Goal: Navigation & Orientation: Find specific page/section

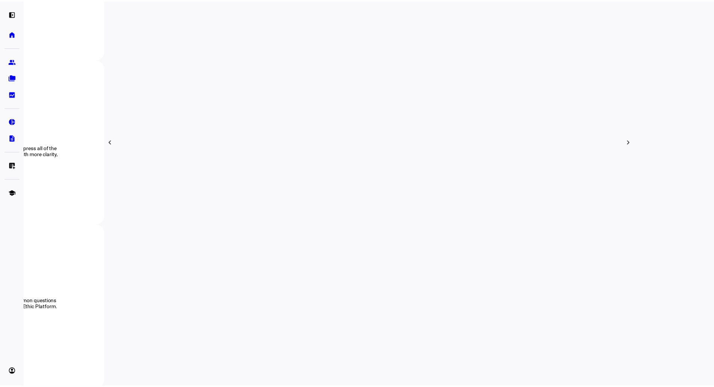
scroll to position [225, 0]
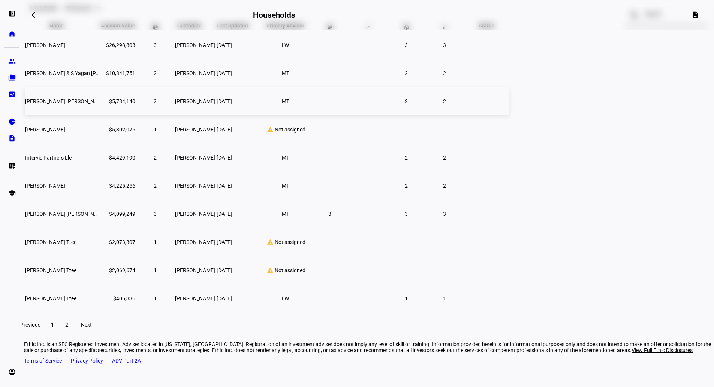
scroll to position [73, 0]
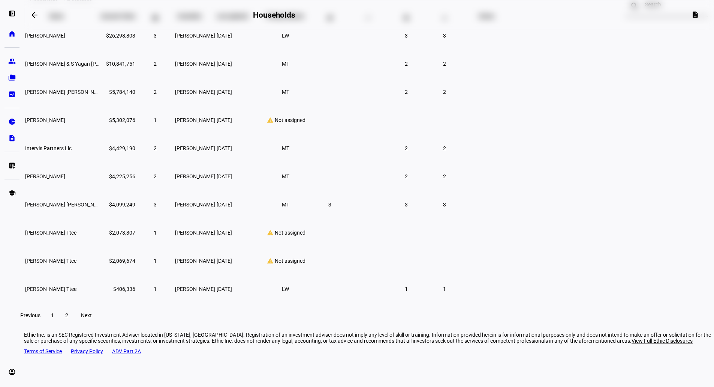
click at [92, 318] on span "Next" at bounding box center [86, 315] width 11 height 6
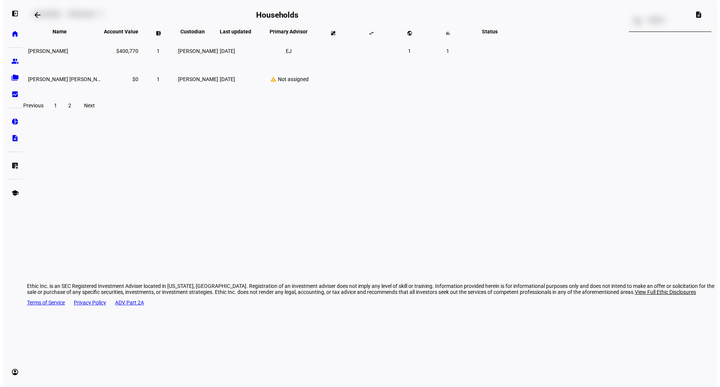
scroll to position [0, 0]
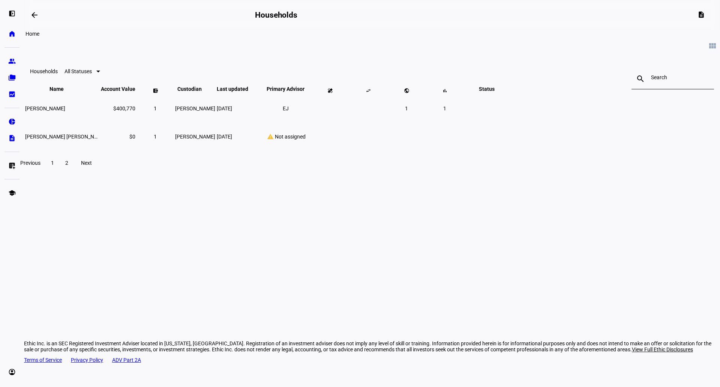
click at [11, 36] on eth-mat-symbol "home" at bounding box center [12, 34] width 8 height 8
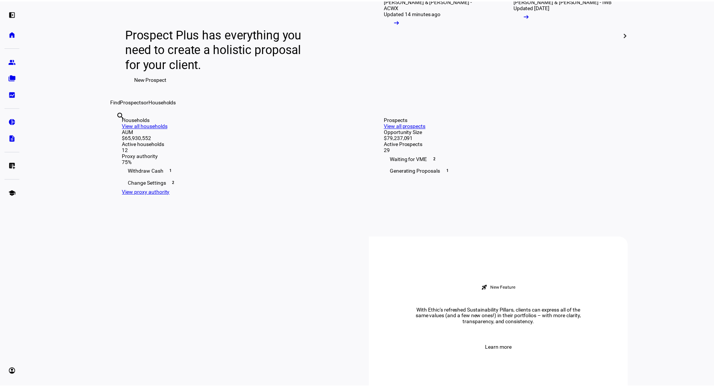
scroll to position [75, 0]
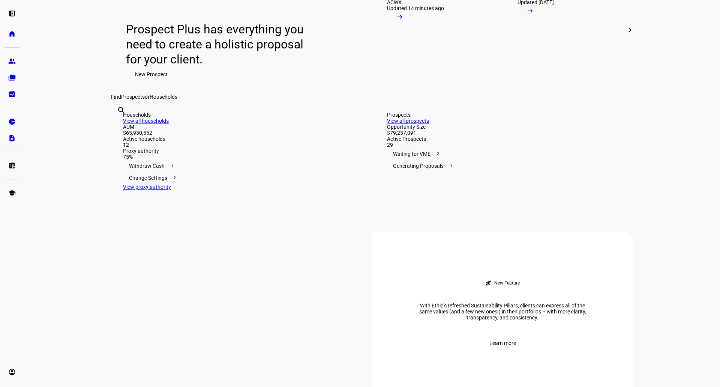
click at [169, 124] on link "View all households" at bounding box center [146, 121] width 46 height 6
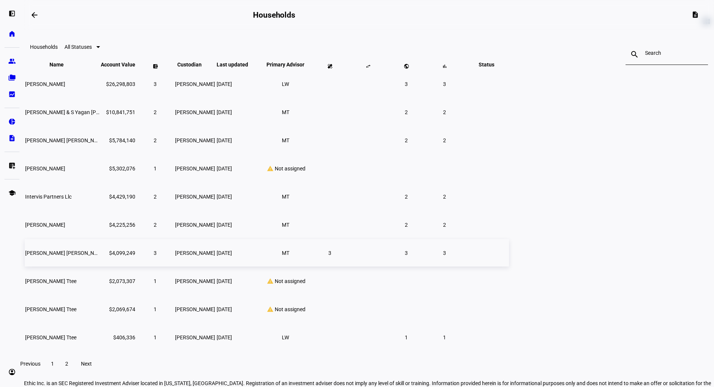
scroll to position [38, 0]
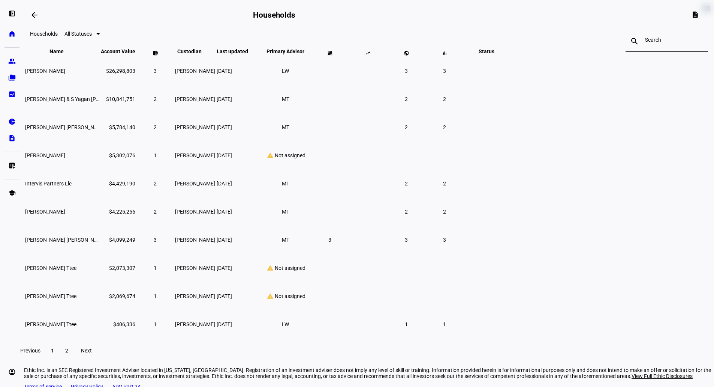
click at [68, 353] on span "2" at bounding box center [66, 350] width 3 height 6
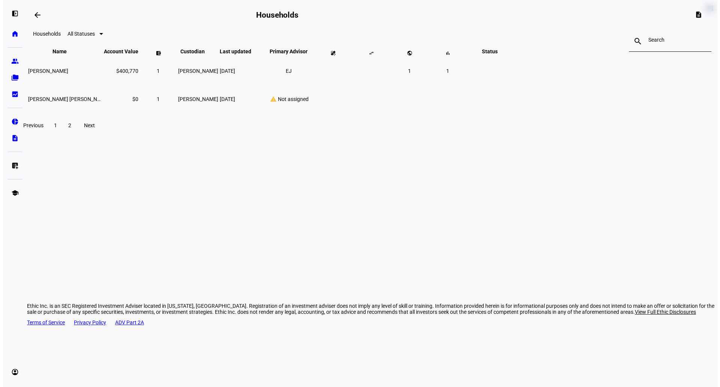
scroll to position [0, 0]
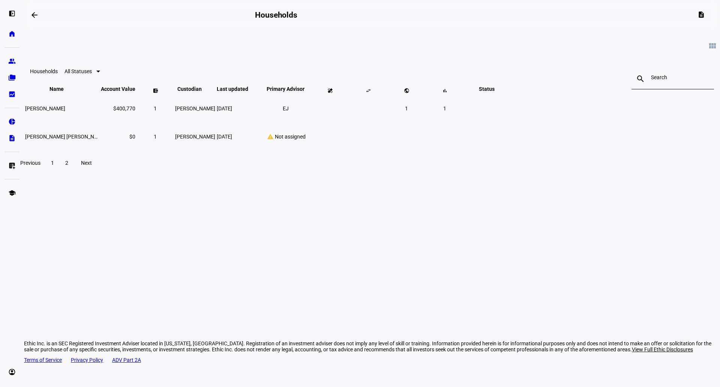
click at [100, 72] on div at bounding box center [98, 72] width 4 height 2
click at [236, 45] on div at bounding box center [360, 193] width 720 height 387
click at [10, 32] on eth-mat-symbol "home" at bounding box center [12, 34] width 8 height 8
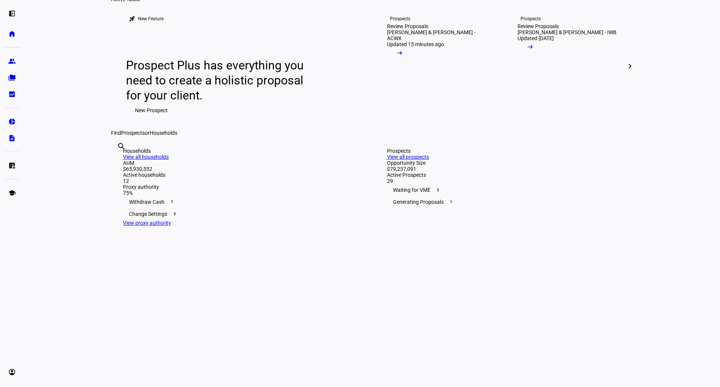
scroll to position [75, 0]
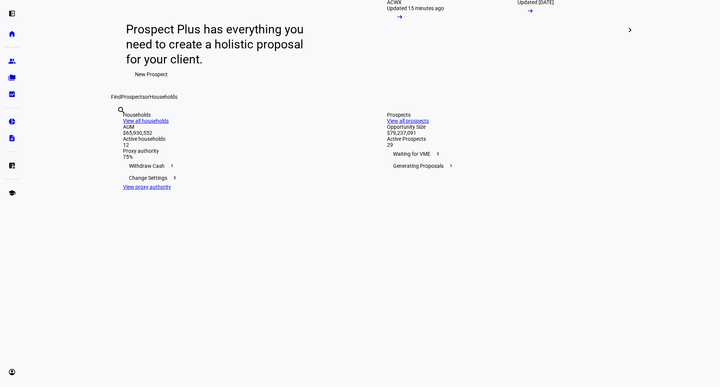
click at [429, 124] on link "View all prospects" at bounding box center [408, 121] width 42 height 6
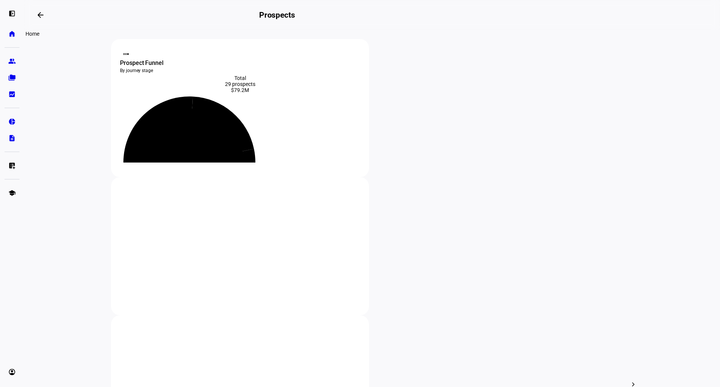
click at [9, 36] on eth-mat-symbol "home" at bounding box center [12, 34] width 8 height 8
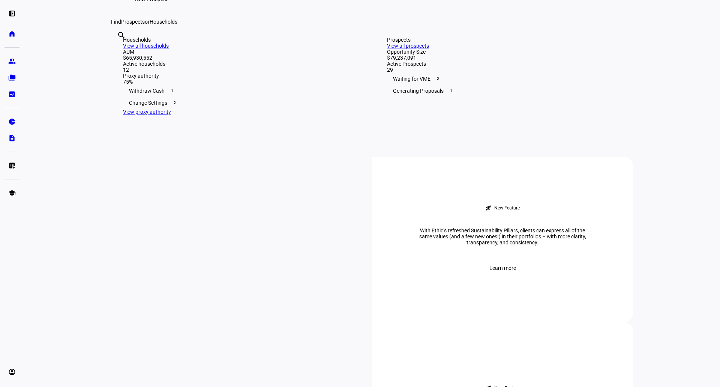
scroll to position [263, 0]
